Goal: Task Accomplishment & Management: Manage account settings

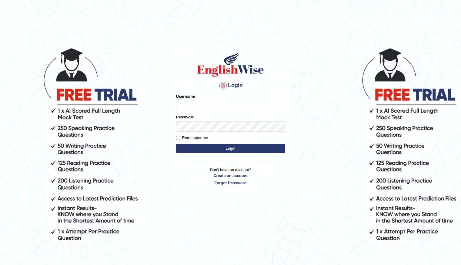
click at [255, 104] on input "Username" at bounding box center [230, 106] width 109 height 10
type input "[EMAIL_ADDRESS][DOMAIN_NAME]"
click at [178, 138] on input "Remember me" at bounding box center [178, 138] width 4 height 4
checkbox input "true"
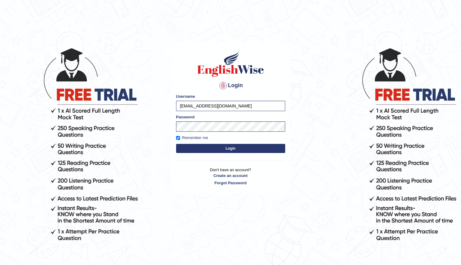
click at [220, 150] on button "Login" at bounding box center [230, 148] width 109 height 9
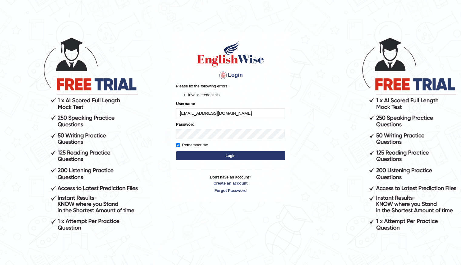
scroll to position [10, 0]
click at [221, 156] on button "Login" at bounding box center [230, 155] width 109 height 9
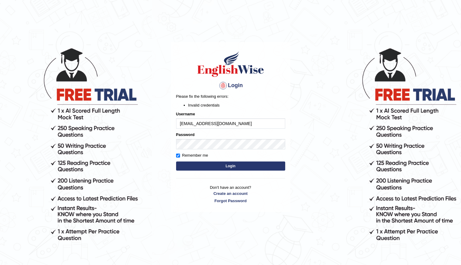
drag, startPoint x: 235, startPoint y: 122, endPoint x: 147, endPoint y: 120, distance: 88.0
click at [147, 120] on body "Login Please fix the following errors: Invalid credentials Username [EMAIL_ADDR…" at bounding box center [230, 155] width 461 height 265
type input "IshaP"
click at [211, 165] on button "Login" at bounding box center [230, 165] width 109 height 9
click at [222, 166] on button "Login" at bounding box center [230, 165] width 109 height 9
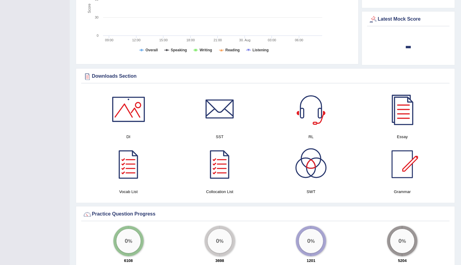
scroll to position [114, 0]
